Goal: Information Seeking & Learning: Learn about a topic

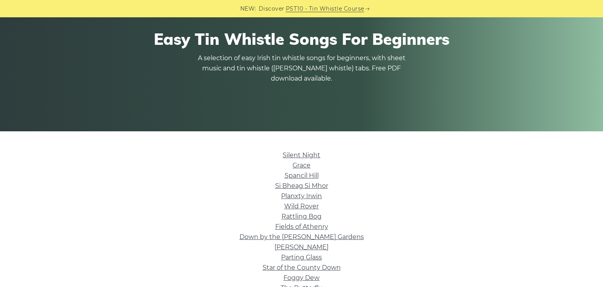
scroll to position [124, 0]
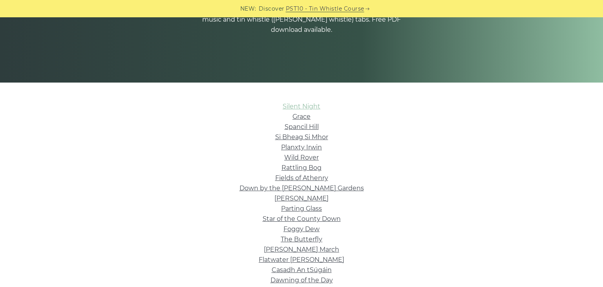
click at [298, 108] on link "Silent Night" at bounding box center [302, 105] width 38 height 7
click at [308, 156] on link "Wild Rover" at bounding box center [301, 157] width 35 height 7
click at [311, 207] on link "Parting Glass" at bounding box center [301, 208] width 41 height 7
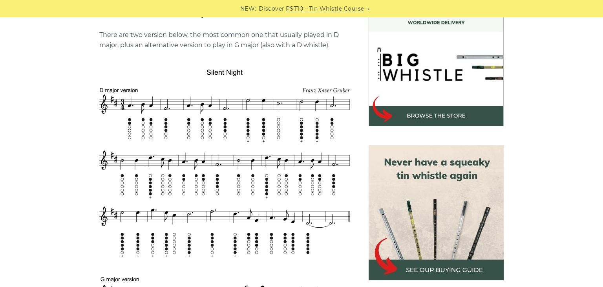
scroll to position [232, 0]
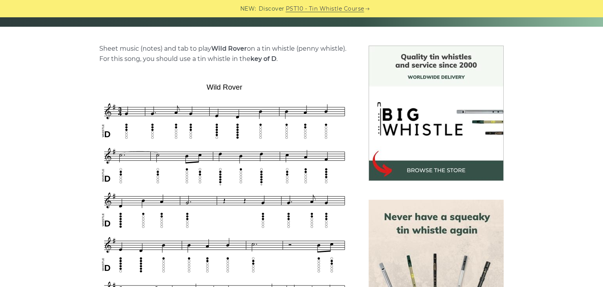
scroll to position [194, 0]
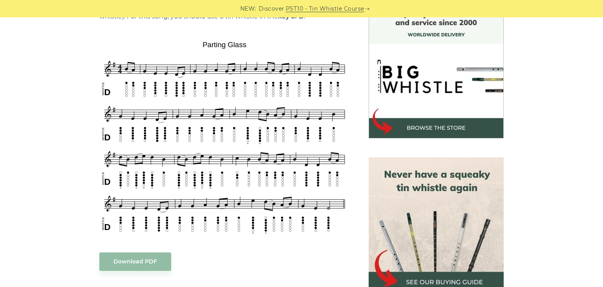
scroll to position [221, 0]
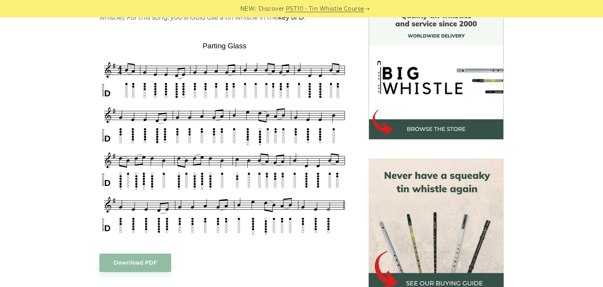
drag, startPoint x: 603, startPoint y: 24, endPoint x: 602, endPoint y: 84, distance: 60.1
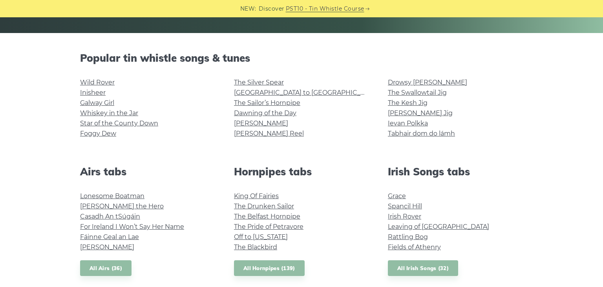
scroll to position [172, 0]
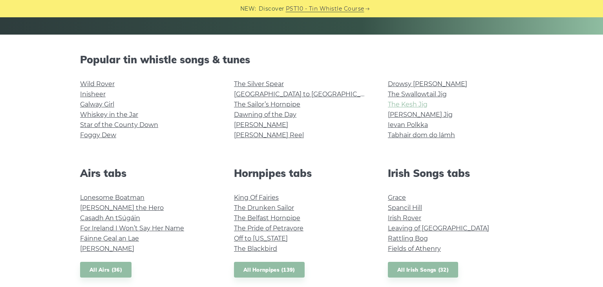
click at [414, 104] on link "The Kesh Jig" at bounding box center [408, 104] width 40 height 7
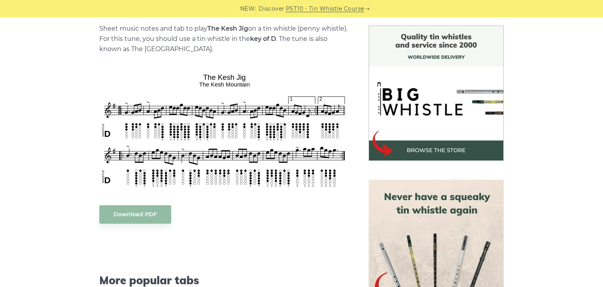
scroll to position [201, 0]
